Goal: Transaction & Acquisition: Subscribe to service/newsletter

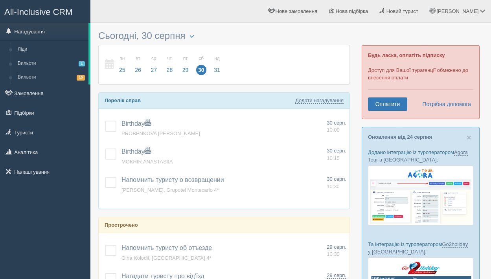
click at [40, 95] on link "Замовлення" at bounding box center [45, 93] width 90 height 17
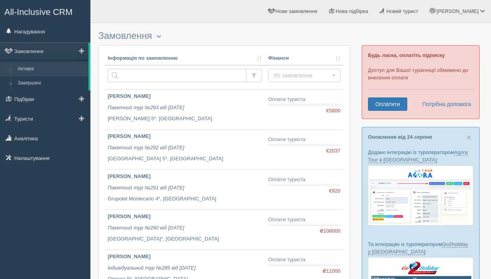
click at [32, 68] on link "Активні" at bounding box center [51, 69] width 74 height 14
click at [148, 68] on td at bounding box center [185, 77] width 161 height 24
click at [148, 73] on input "text" at bounding box center [177, 75] width 139 height 13
type input "[PERSON_NAME]"
click at [255, 76] on span "button" at bounding box center [254, 76] width 6 height 6
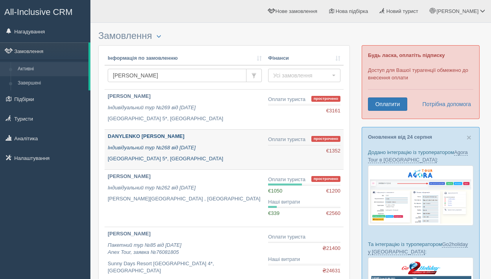
click at [197, 154] on div "DANYLENKO NATALIA Індивідуальний тур №268 від 30.05.2025 Reef Oasis Beach Resor…" at bounding box center [185, 148] width 154 height 30
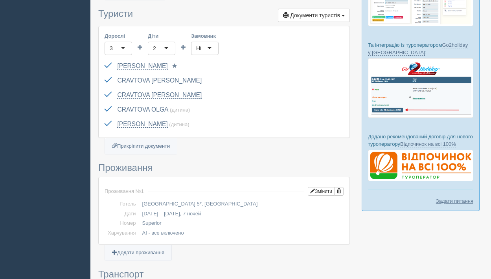
scroll to position [223, 0]
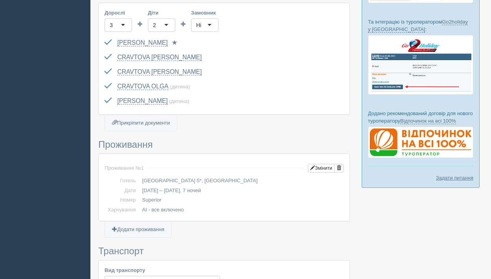
click at [115, 26] on div "3" at bounding box center [119, 24] width 28 height 13
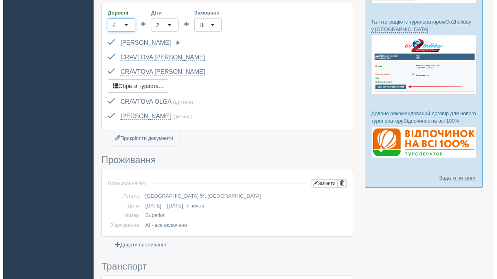
scroll to position [224, 0]
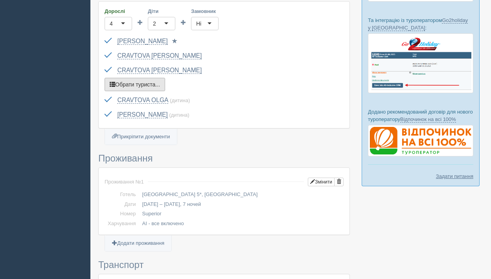
click at [155, 83] on button "Обрати туриста..." at bounding box center [135, 84] width 61 height 13
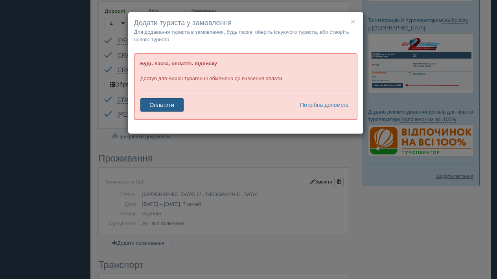
click at [164, 108] on link "Оплатити" at bounding box center [161, 104] width 43 height 13
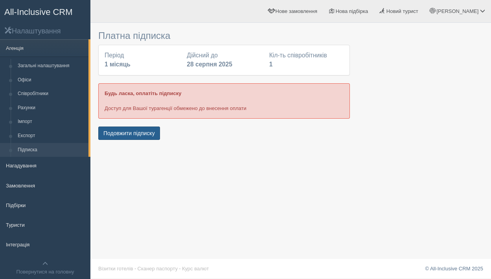
click at [144, 133] on button "Подовжити підписку" at bounding box center [129, 133] width 62 height 13
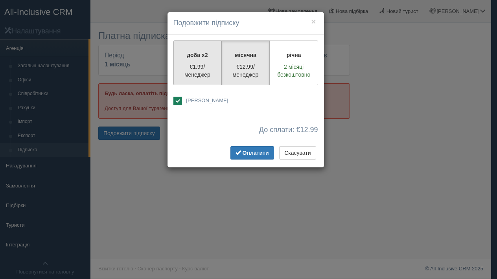
click at [195, 70] on p "€1.99/менеджер" at bounding box center [198, 71] width 38 height 16
radio input "true"
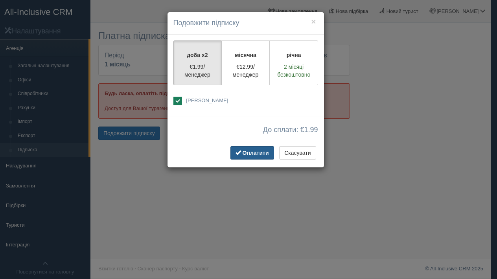
click at [255, 151] on span "Оплатити" at bounding box center [256, 153] width 26 height 6
